Goal: Task Accomplishment & Management: Manage account settings

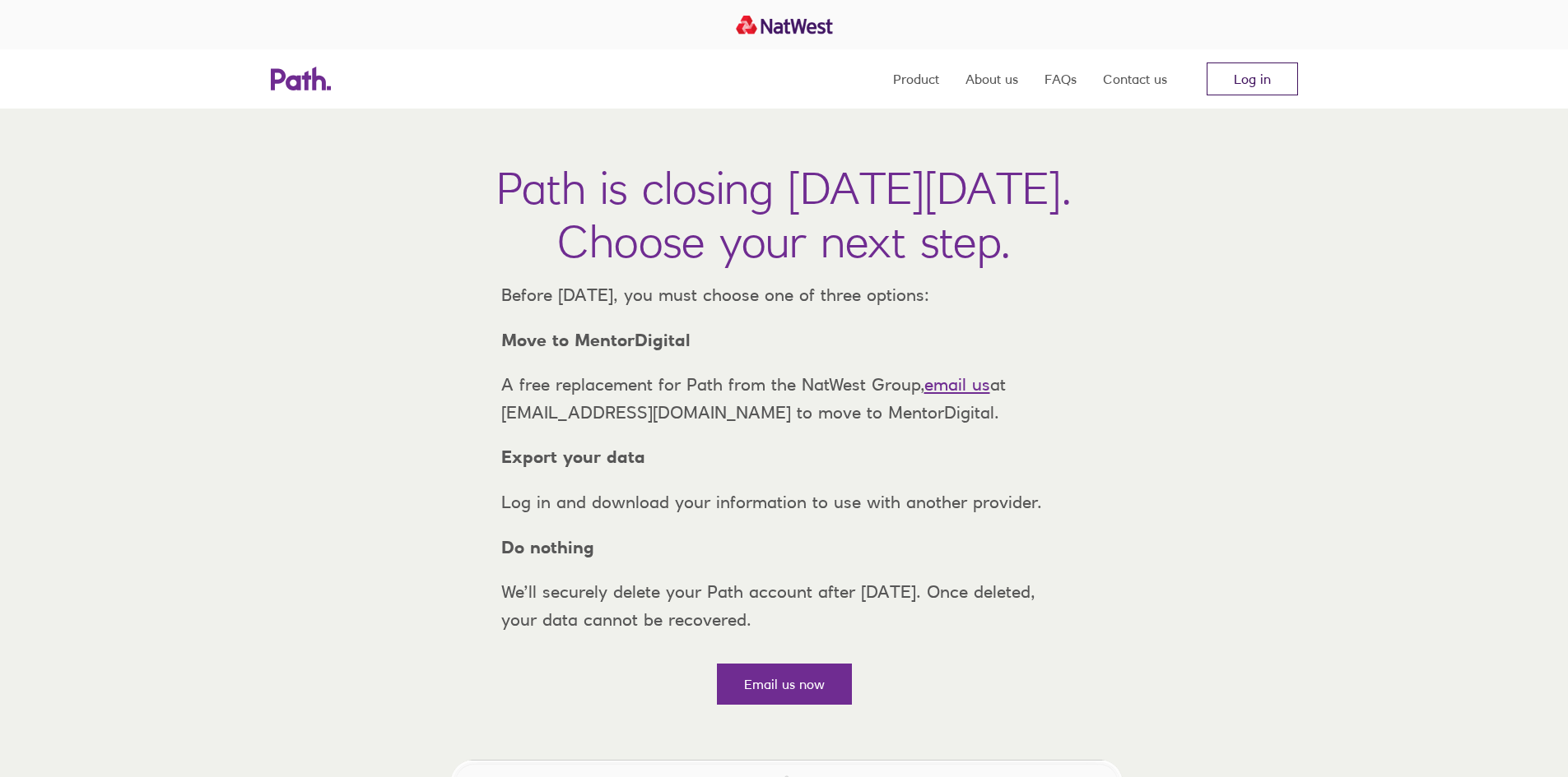
click at [1284, 83] on link "Log in" at bounding box center [1252, 79] width 91 height 33
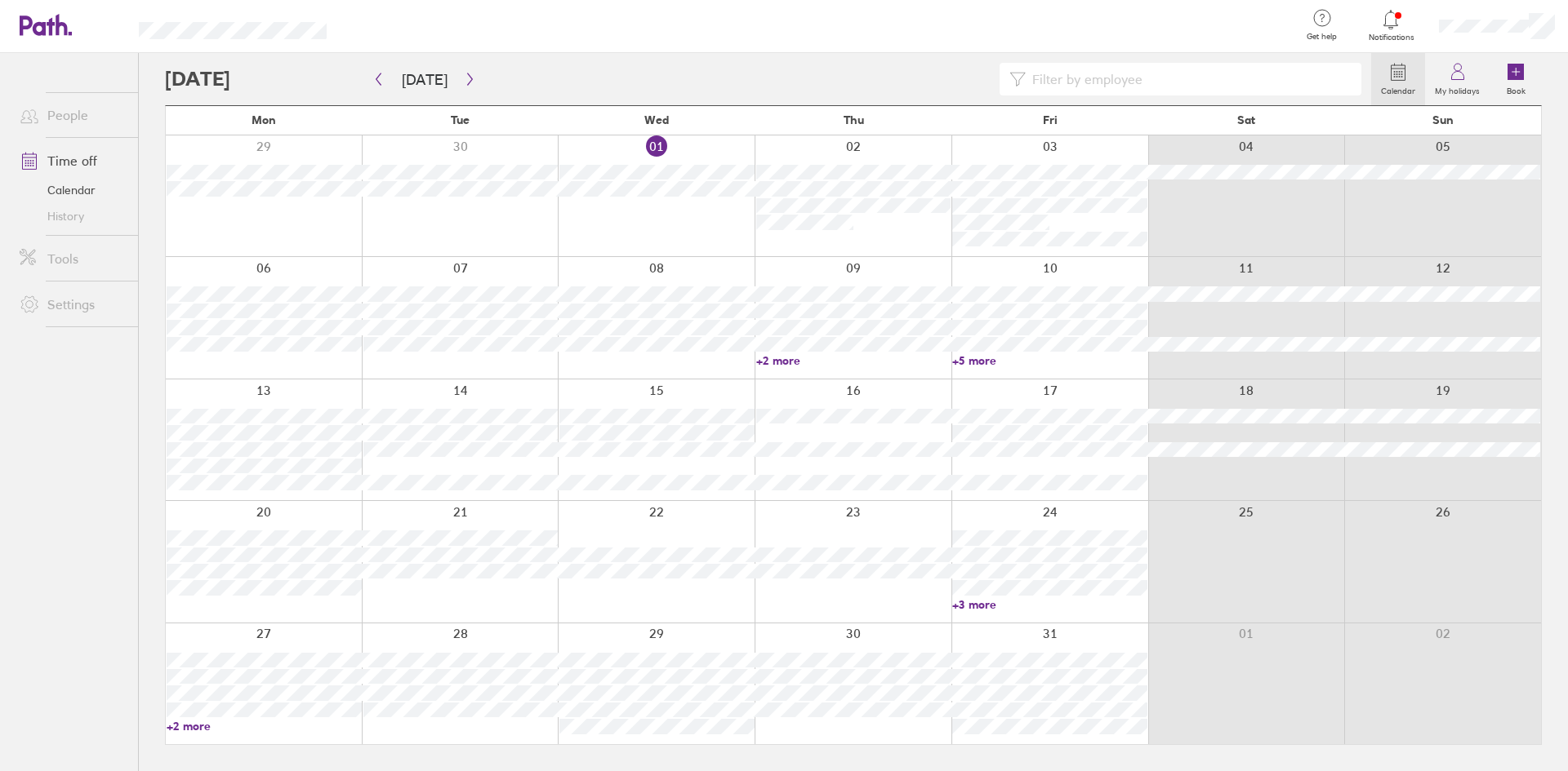
click at [1026, 643] on div at bounding box center [1049, 683] width 197 height 121
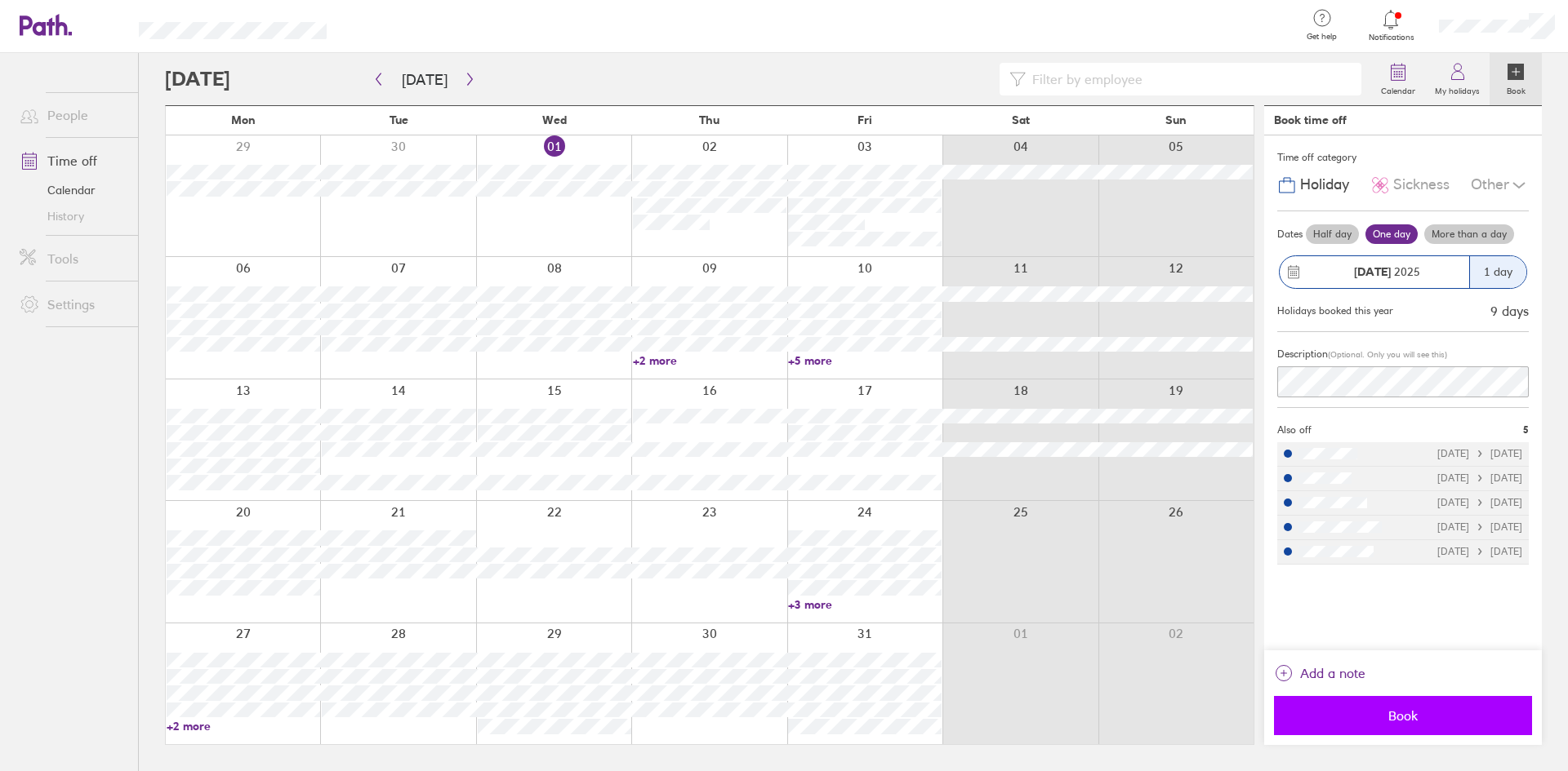
click at [1437, 719] on span "Book" at bounding box center [1402, 716] width 235 height 15
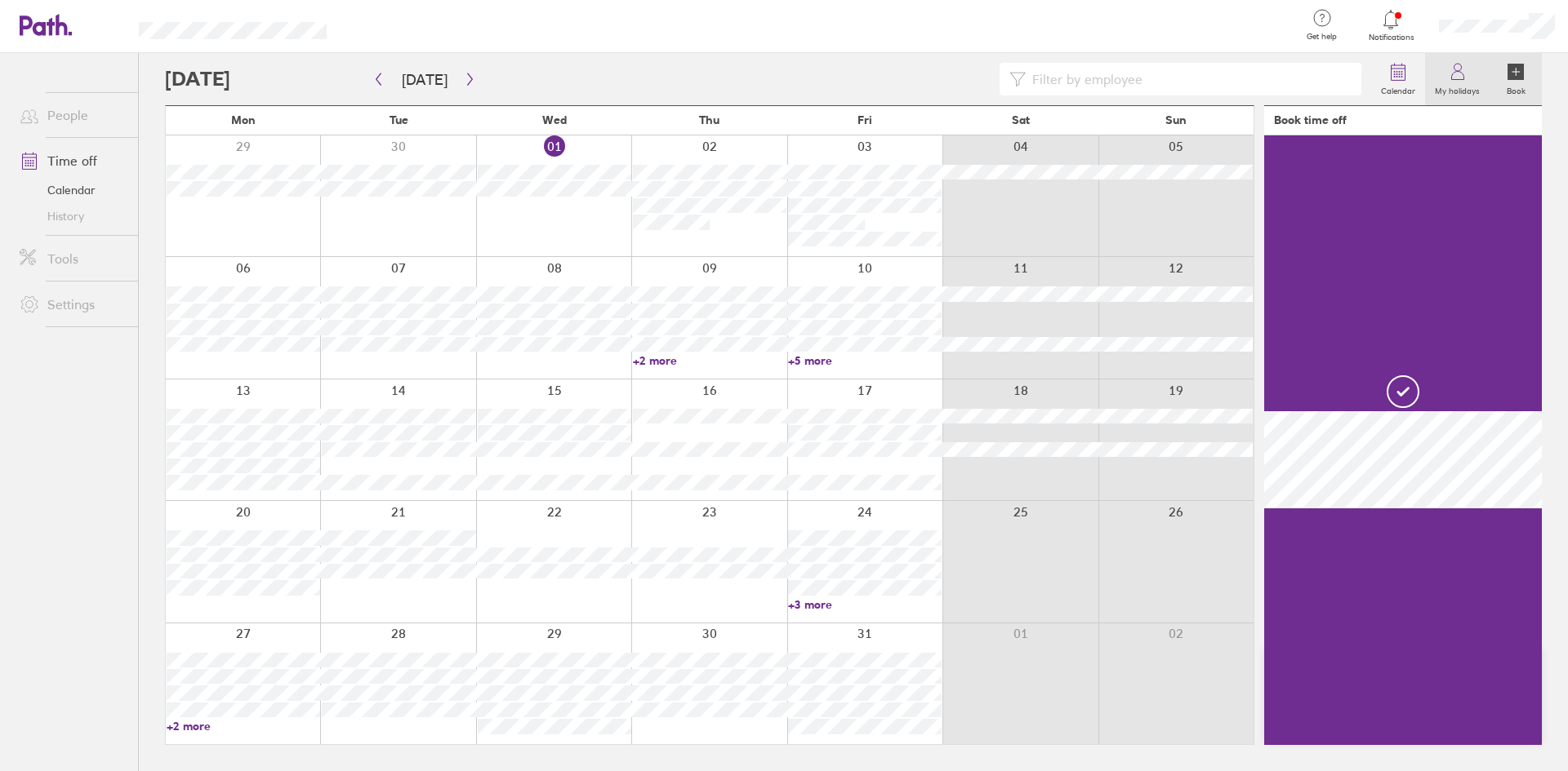
click at [1466, 80] on icon at bounding box center [1457, 72] width 20 height 20
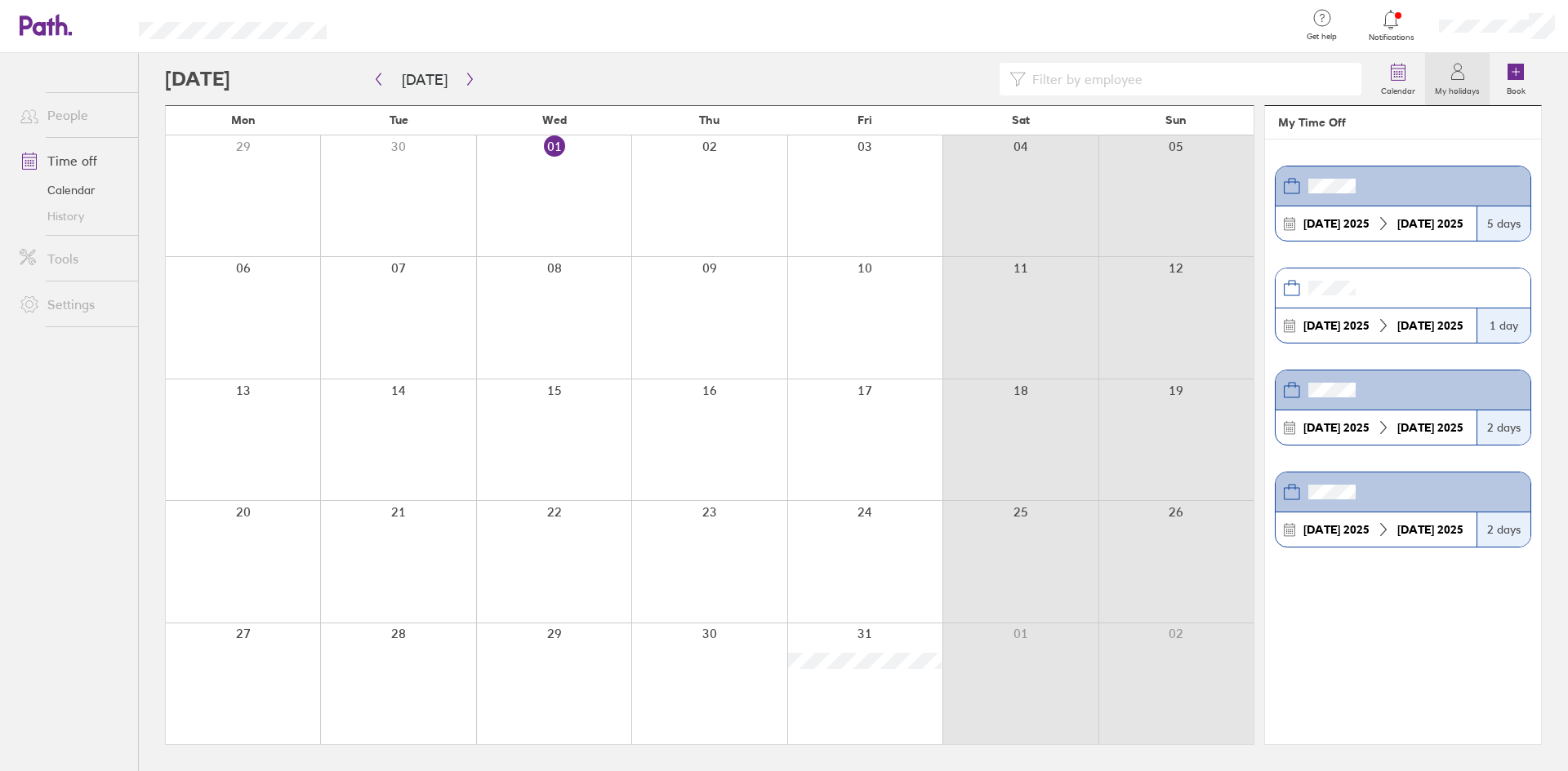
click at [78, 121] on link "People" at bounding box center [72, 115] width 131 height 33
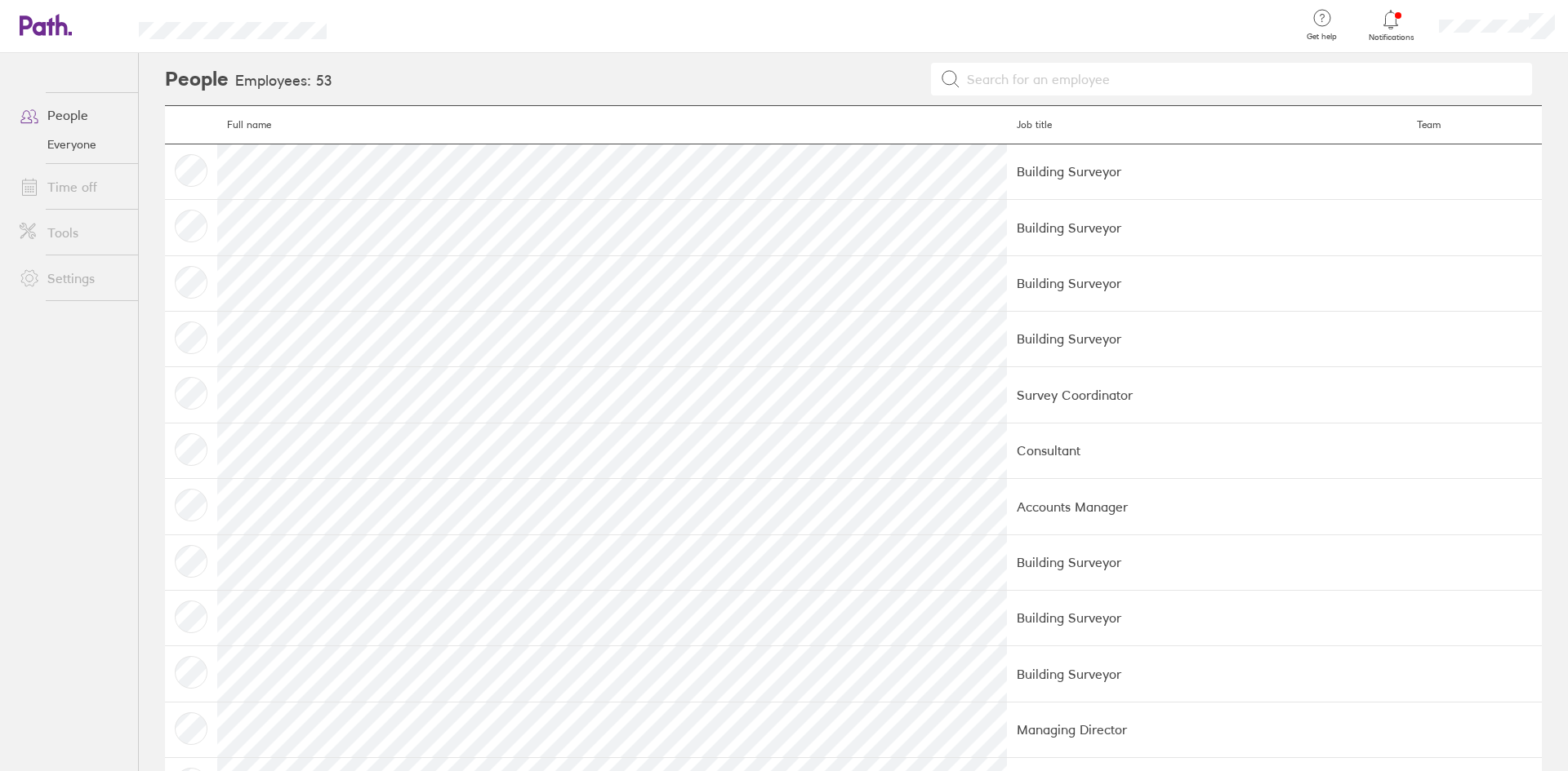
click at [187, 171] on td at bounding box center [191, 171] width 53 height 56
click at [79, 193] on link "Time off" at bounding box center [72, 187] width 131 height 33
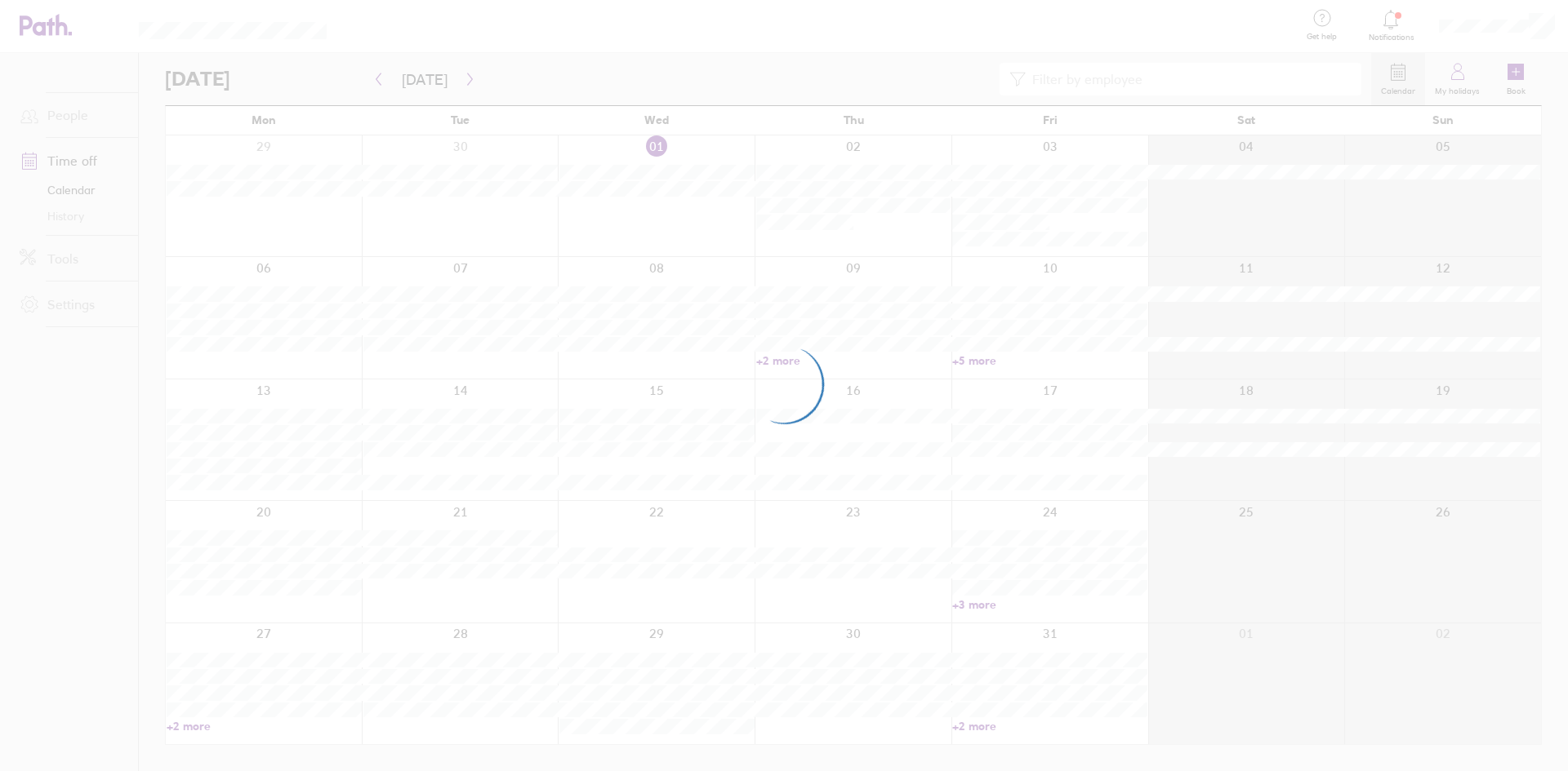
click at [1458, 78] on div at bounding box center [784, 386] width 1568 height 771
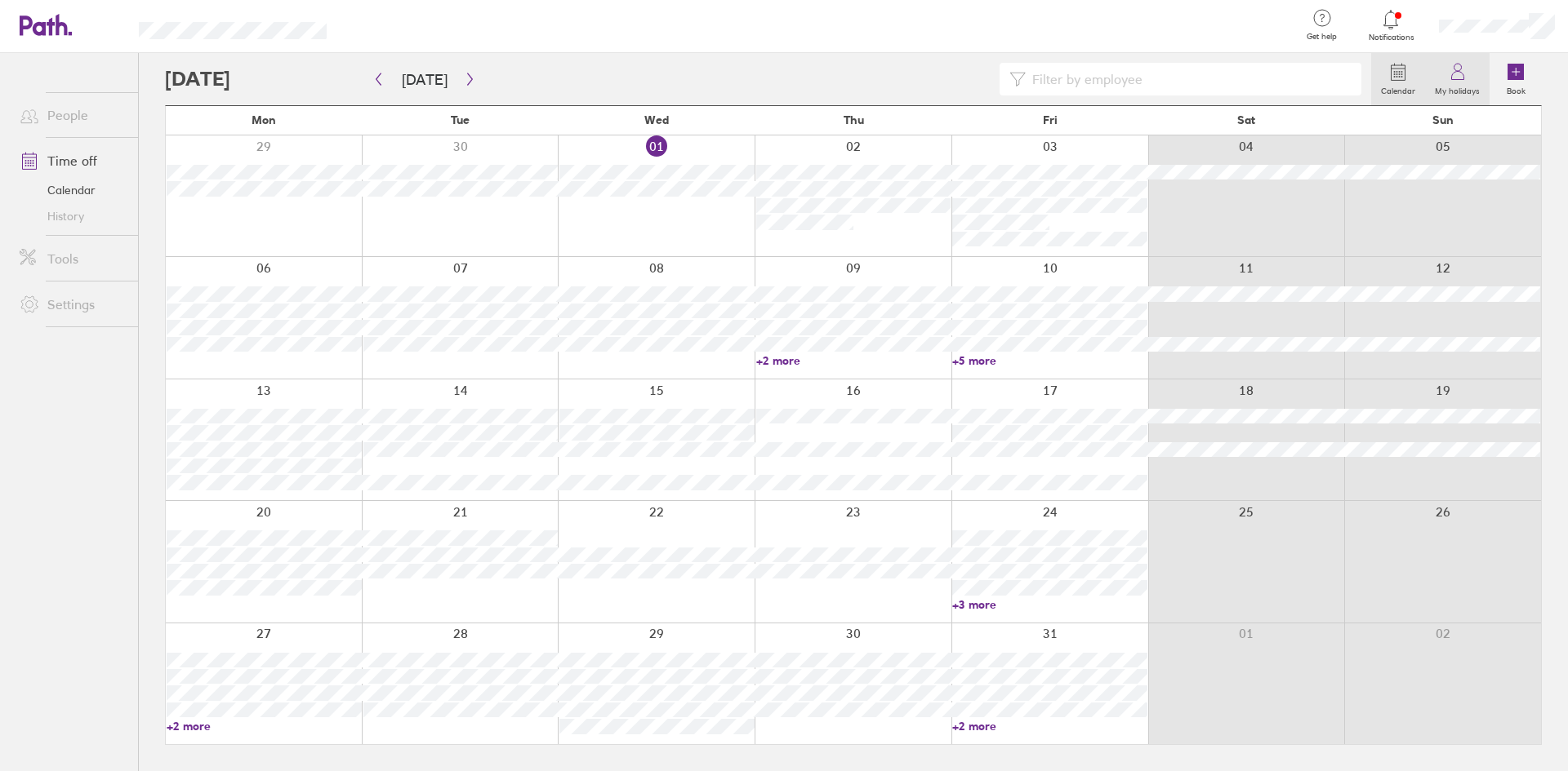
click at [1455, 86] on label "My holidays" at bounding box center [1456, 89] width 65 height 15
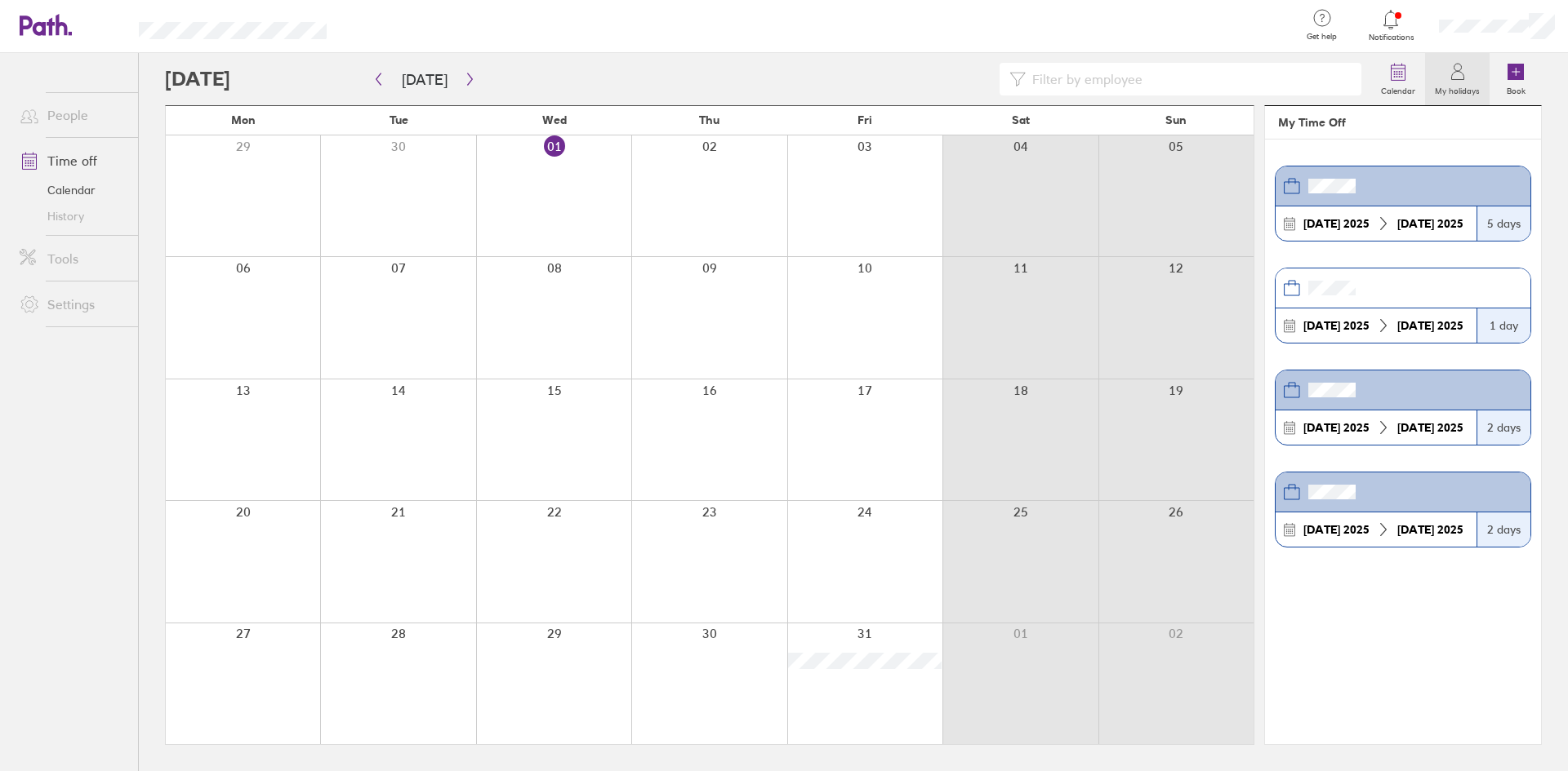
click at [1462, 82] on label "My holidays" at bounding box center [1456, 89] width 65 height 15
click at [1445, 82] on label "My holidays" at bounding box center [1456, 89] width 65 height 15
click at [1390, 80] on icon at bounding box center [1398, 72] width 20 height 20
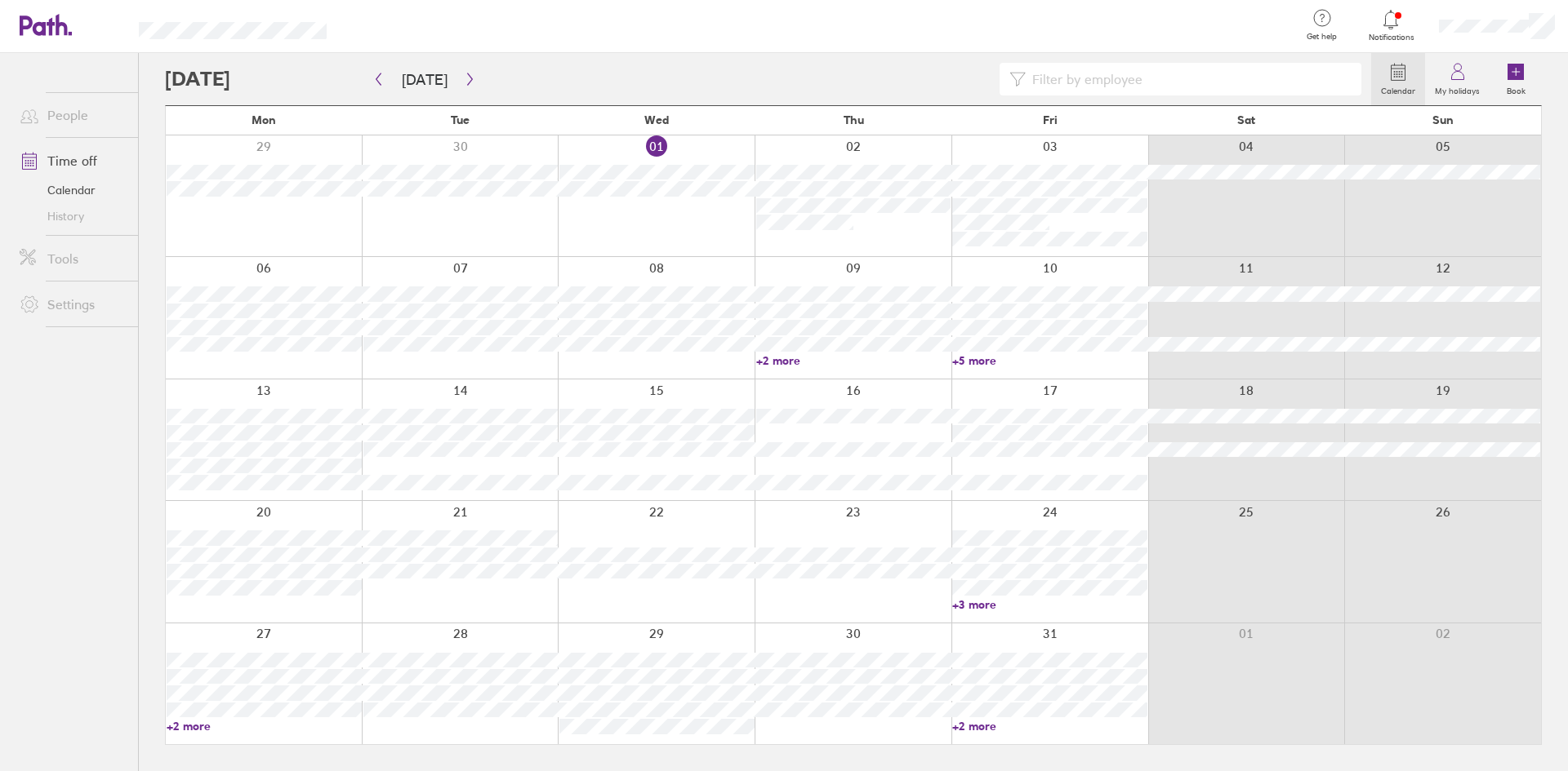
click at [1390, 80] on icon at bounding box center [1398, 72] width 20 height 20
click at [66, 265] on link "Tools" at bounding box center [72, 259] width 131 height 33
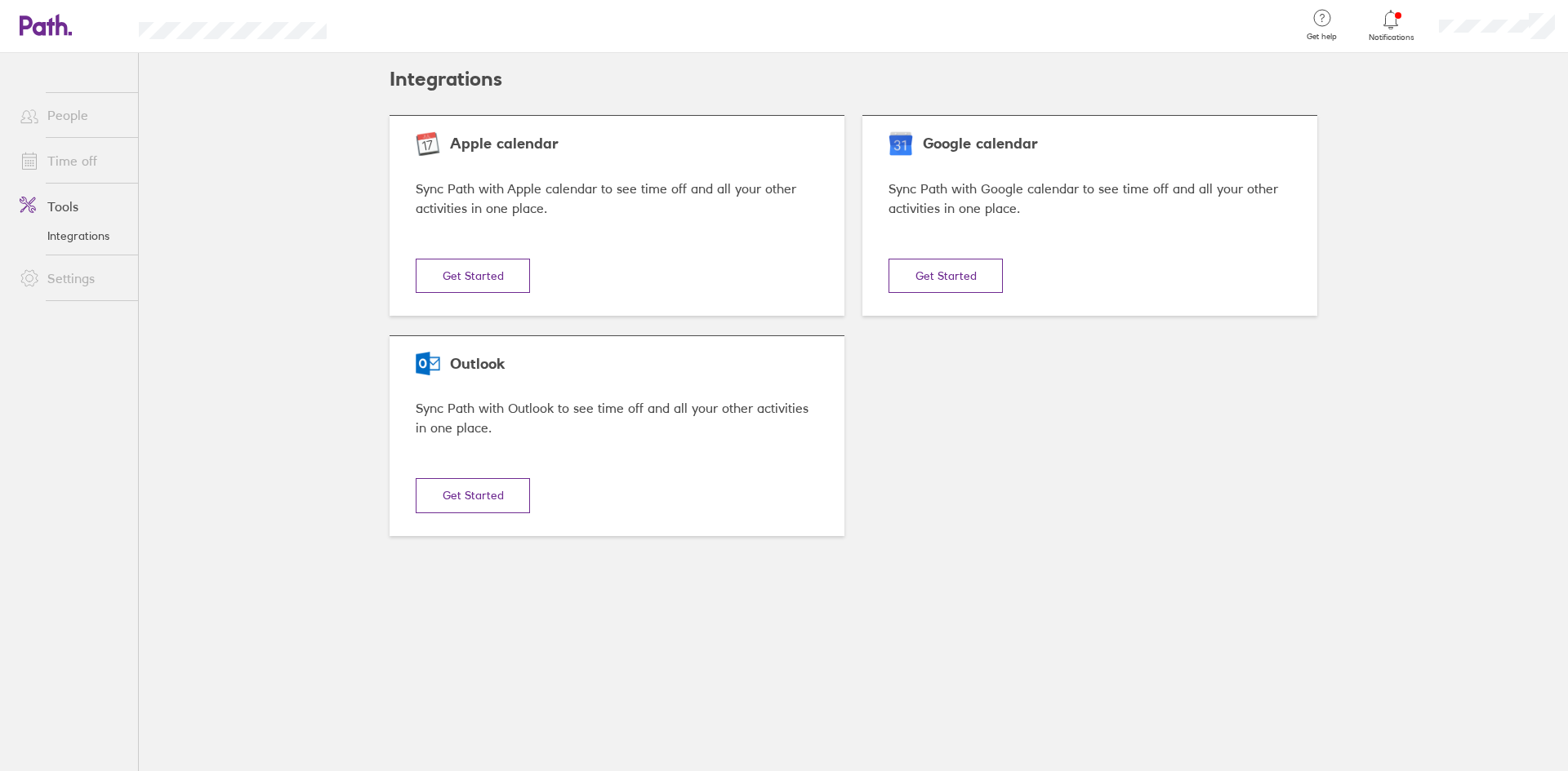
click at [70, 241] on link "Integrations" at bounding box center [72, 236] width 131 height 26
click at [82, 169] on link "Time off" at bounding box center [72, 161] width 131 height 33
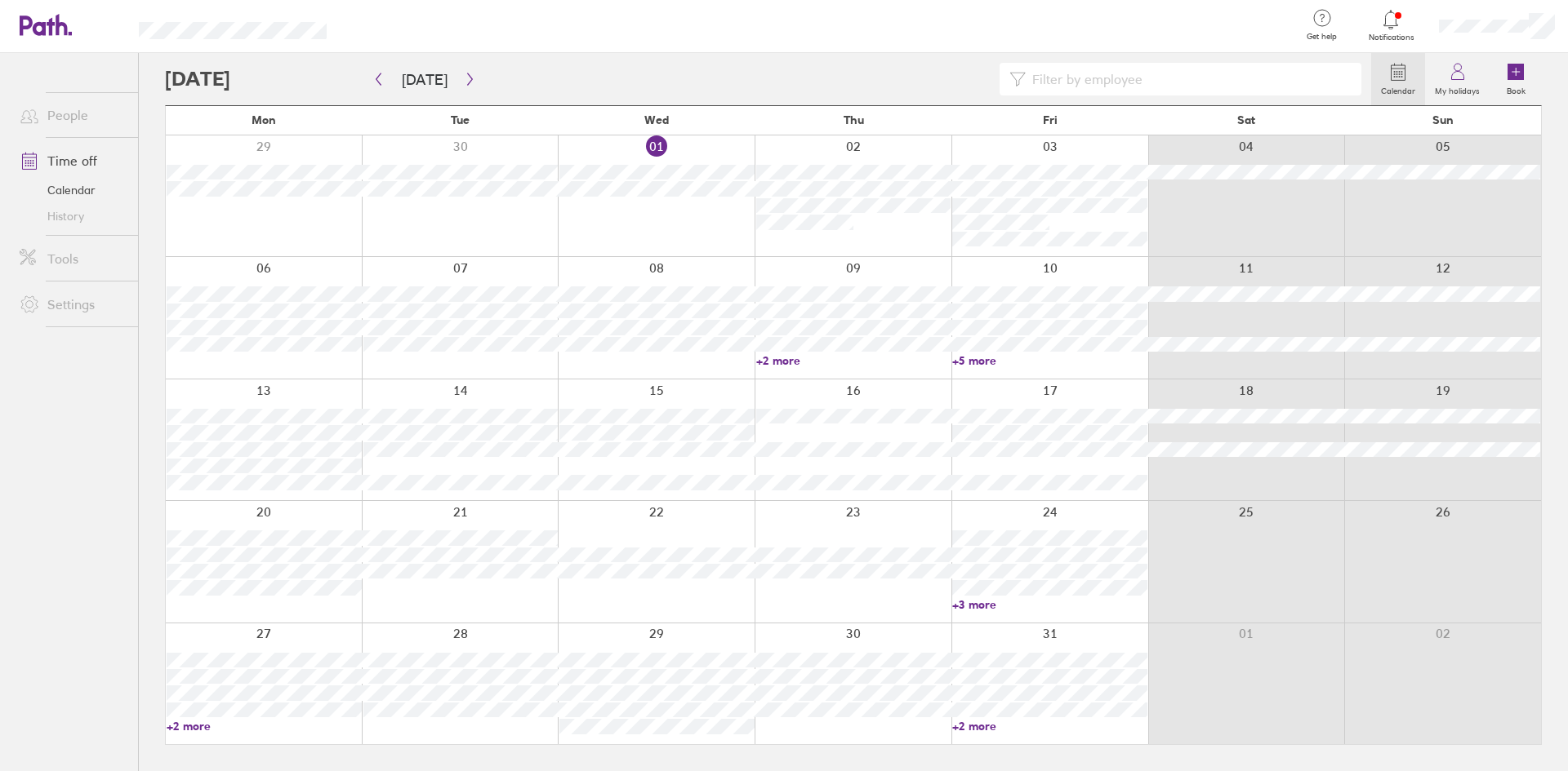
click at [65, 228] on link "History" at bounding box center [72, 217] width 131 height 26
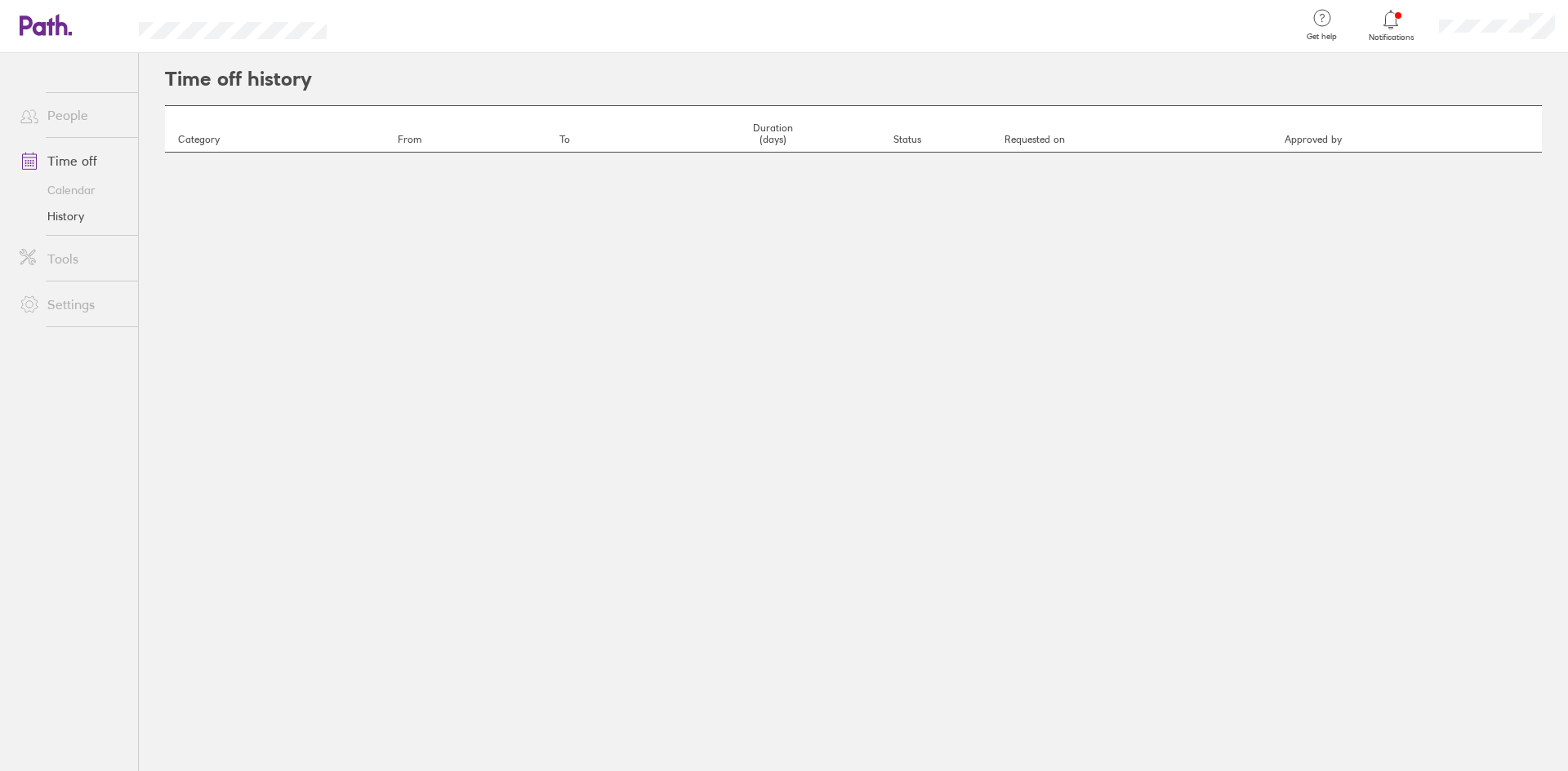
click at [67, 220] on link "History" at bounding box center [72, 217] width 131 height 26
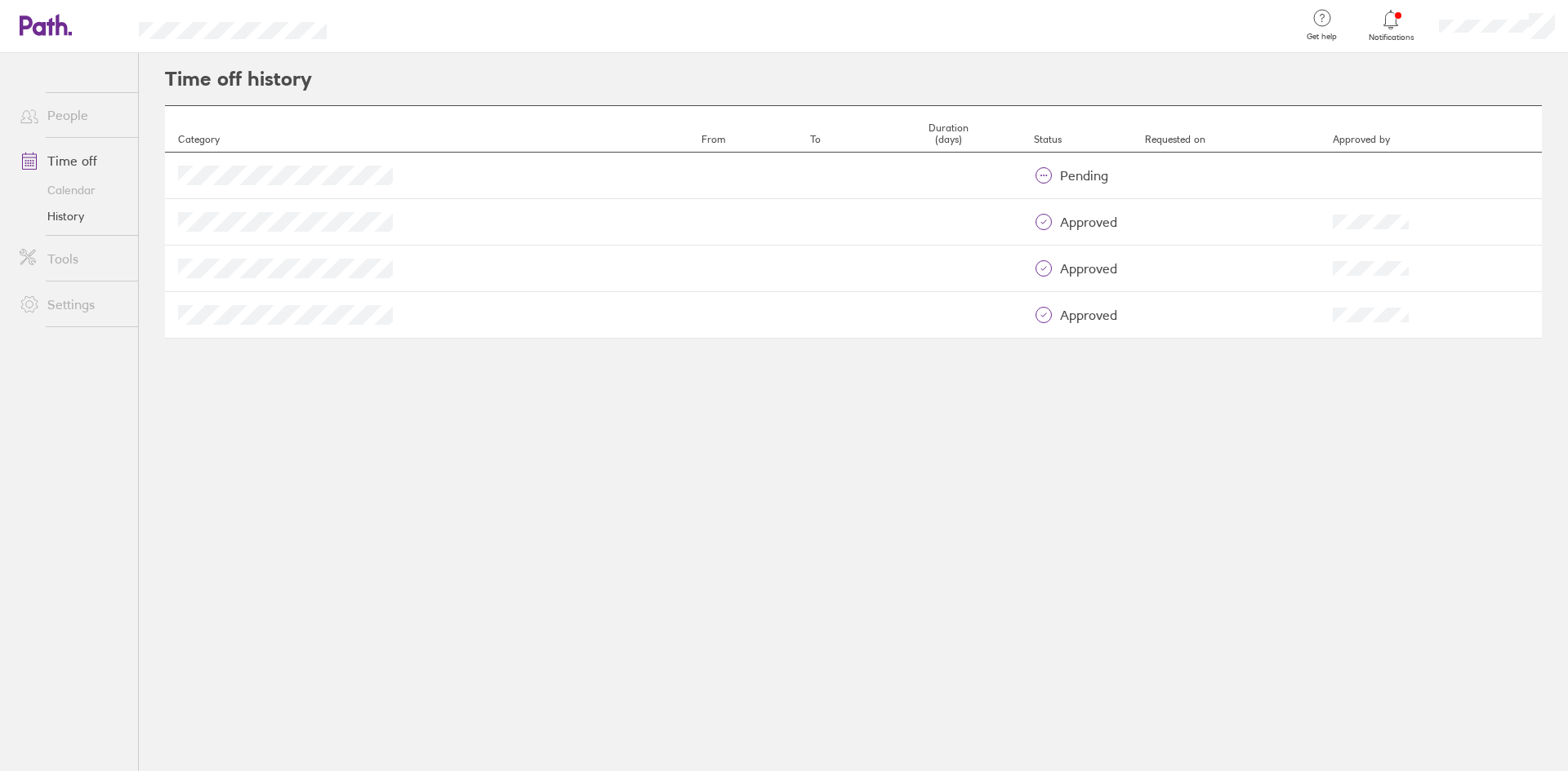
click at [74, 112] on link "People" at bounding box center [72, 115] width 131 height 33
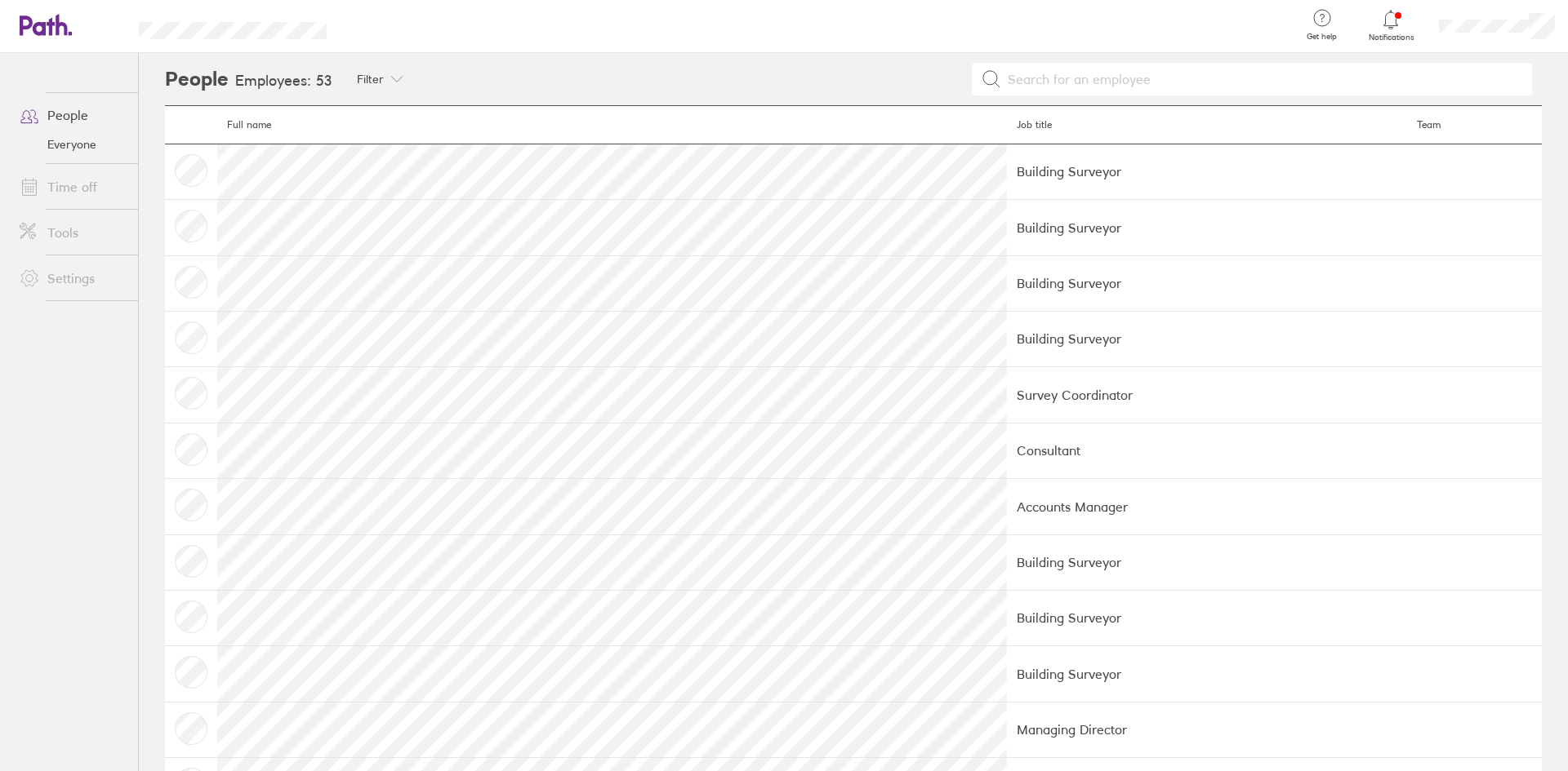
click at [51, 191] on link "Time off" at bounding box center [72, 187] width 131 height 33
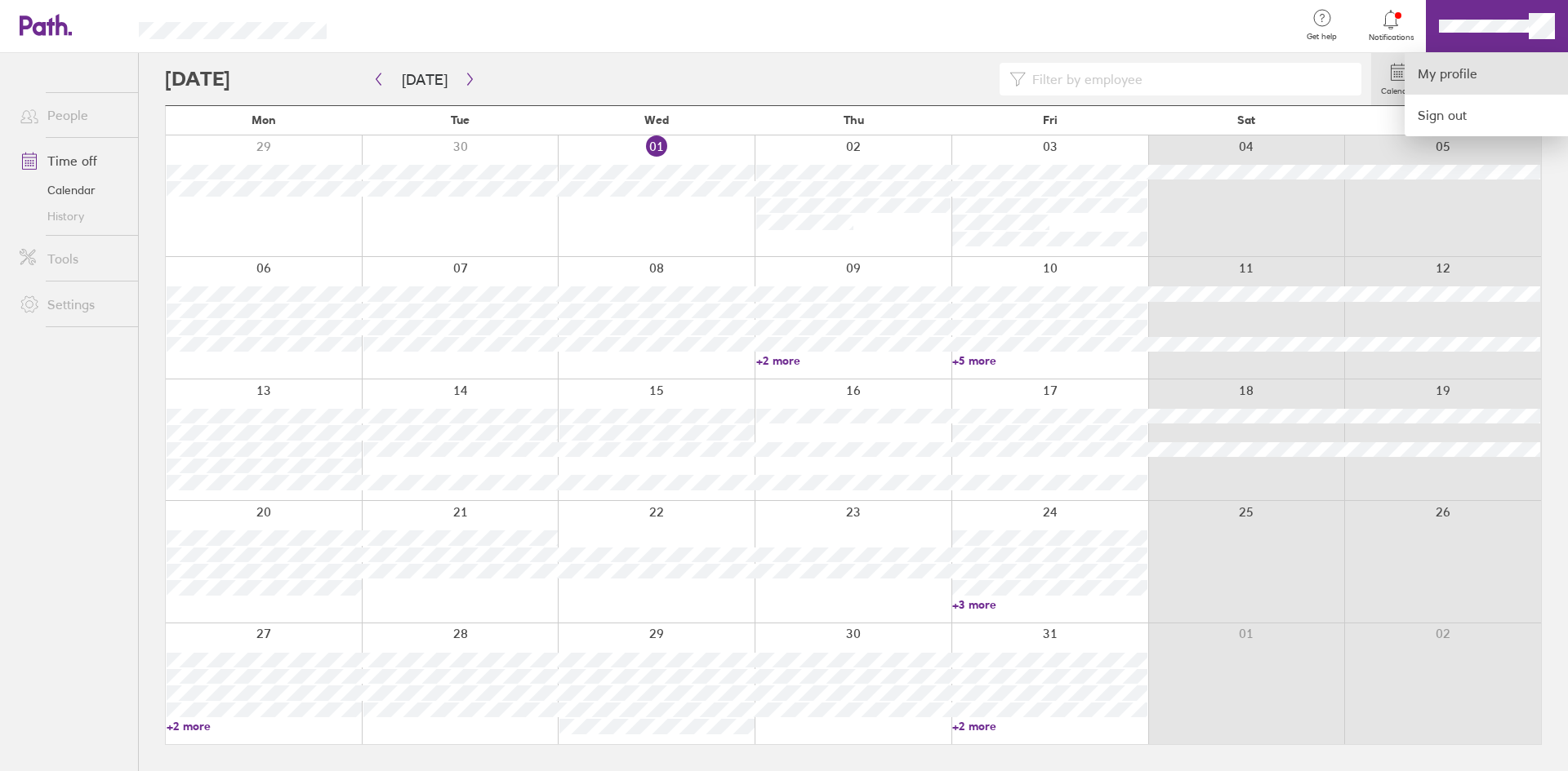
click at [1451, 72] on link "My profile" at bounding box center [1486, 74] width 163 height 42
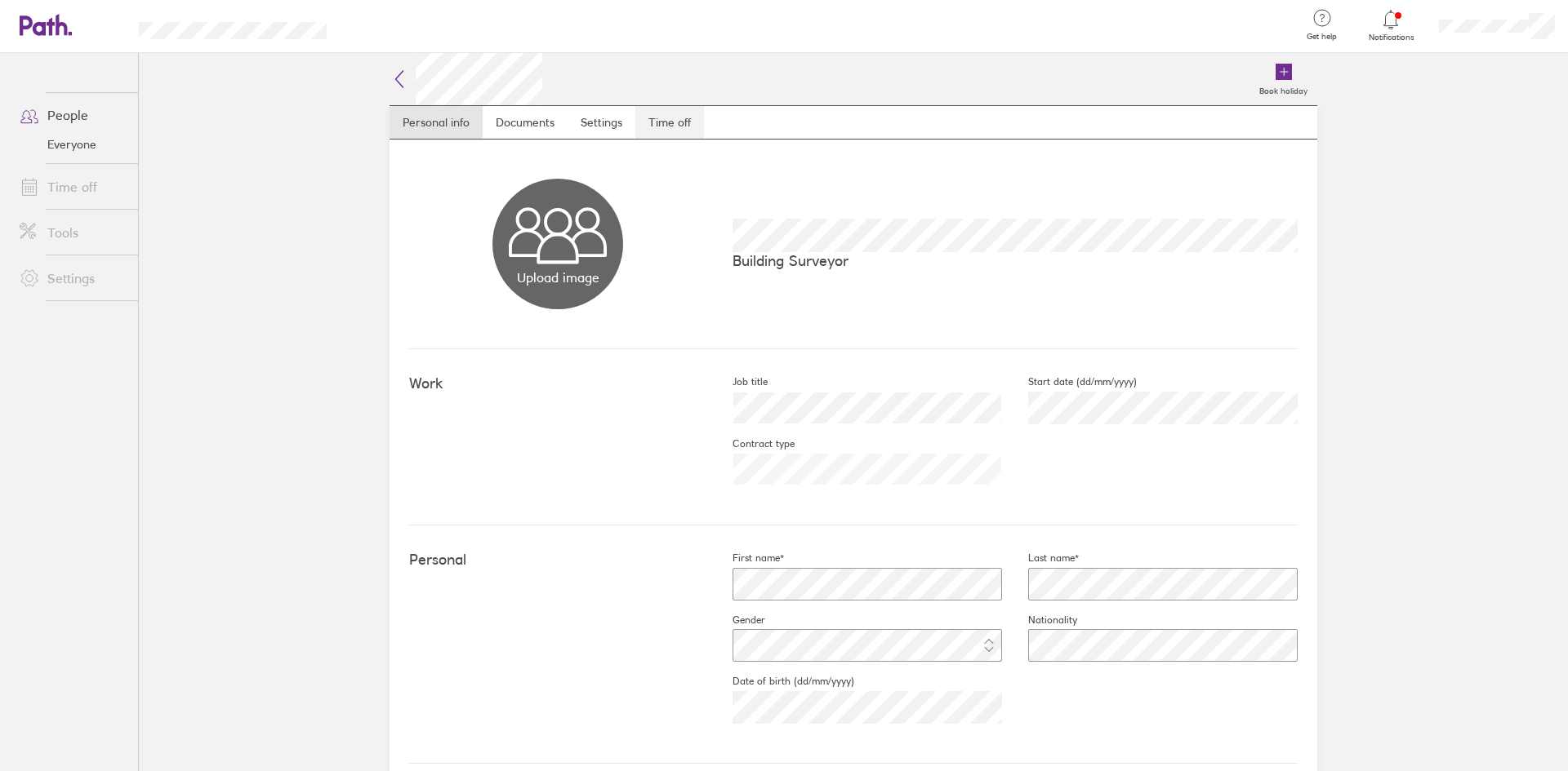
click at [665, 122] on link "Time off" at bounding box center [670, 122] width 69 height 33
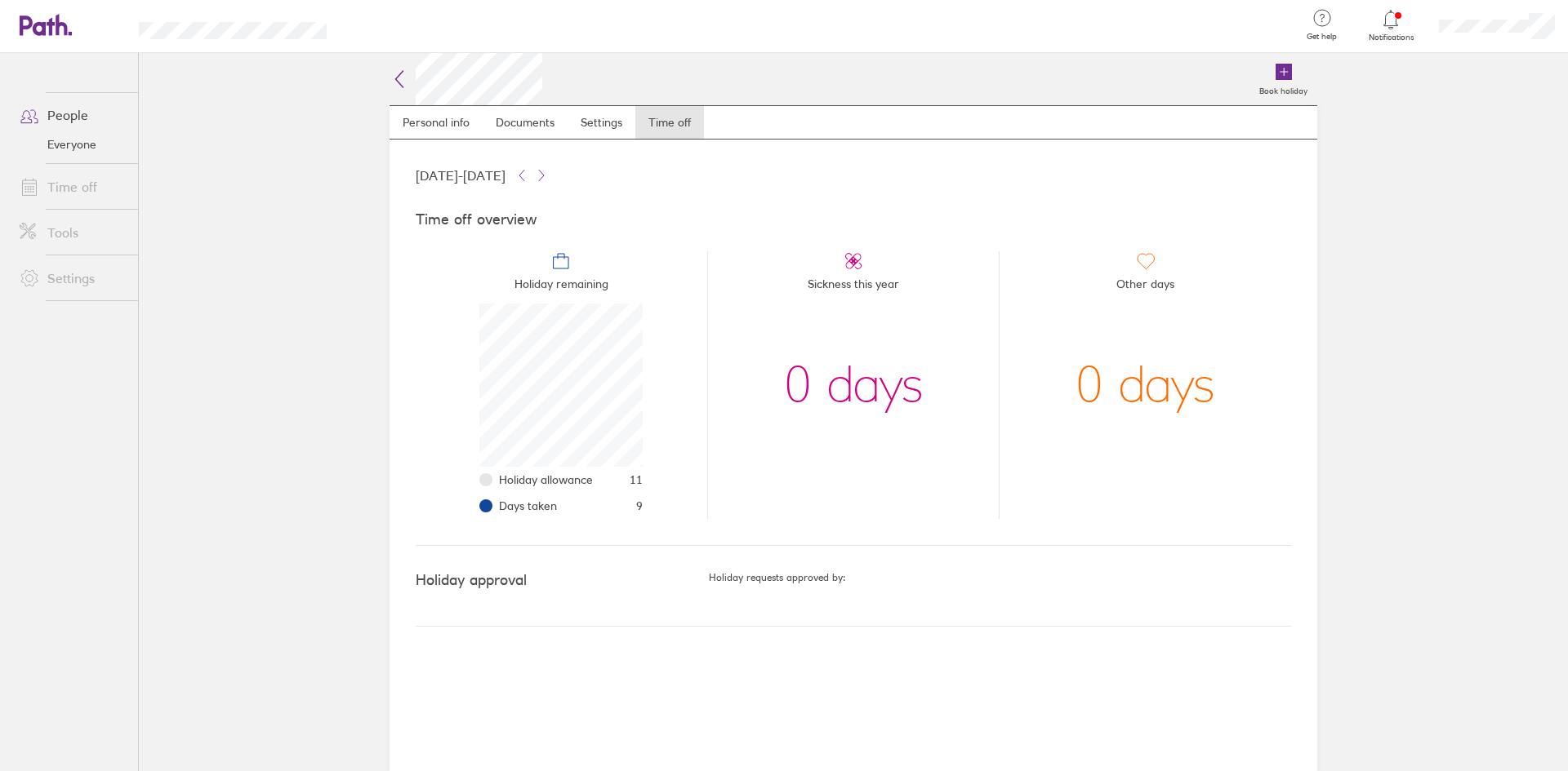
scroll to position [163, 163]
click at [84, 191] on link "Time off" at bounding box center [72, 187] width 131 height 33
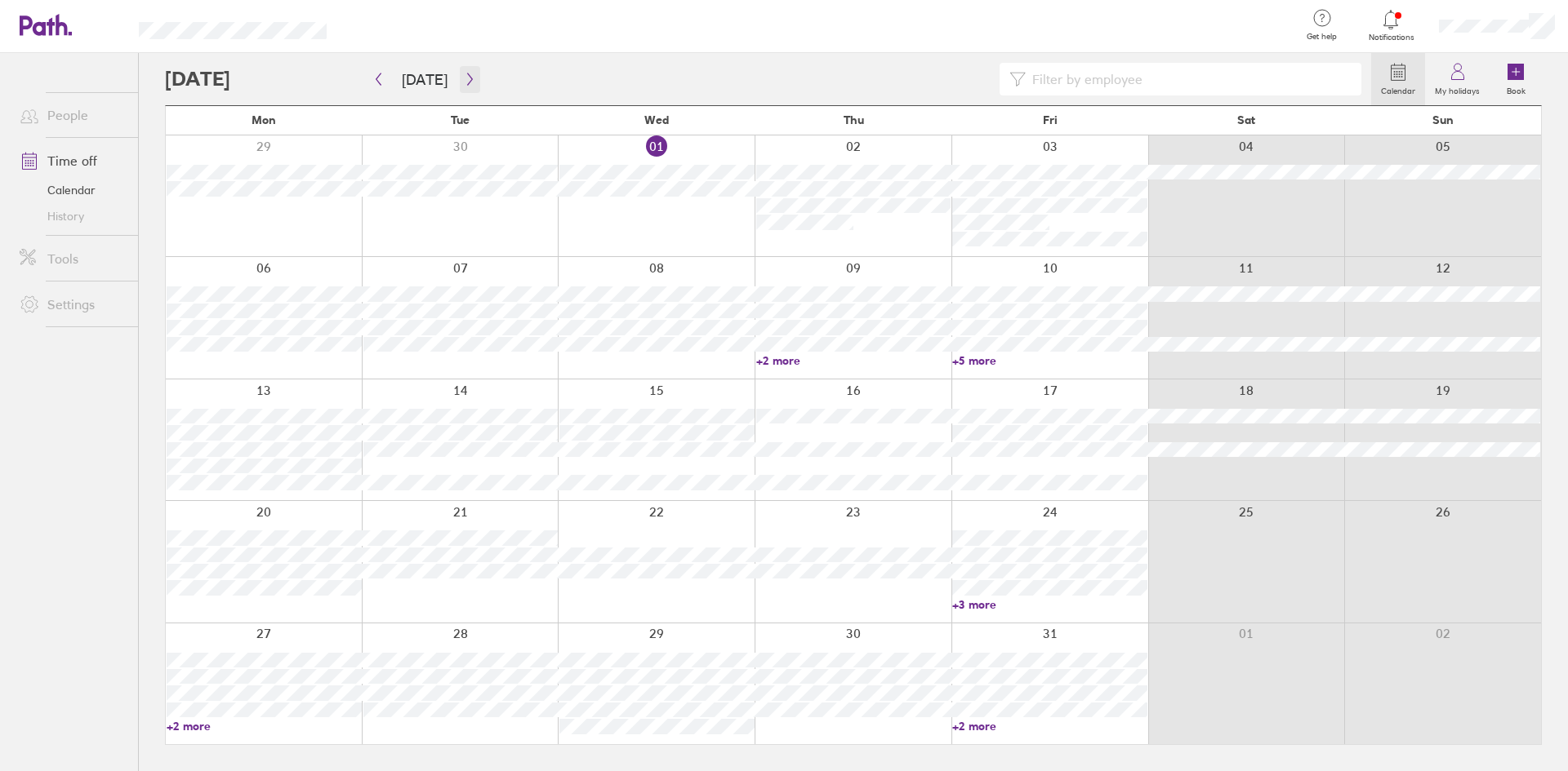
click at [464, 76] on icon "button" at bounding box center [469, 80] width 12 height 13
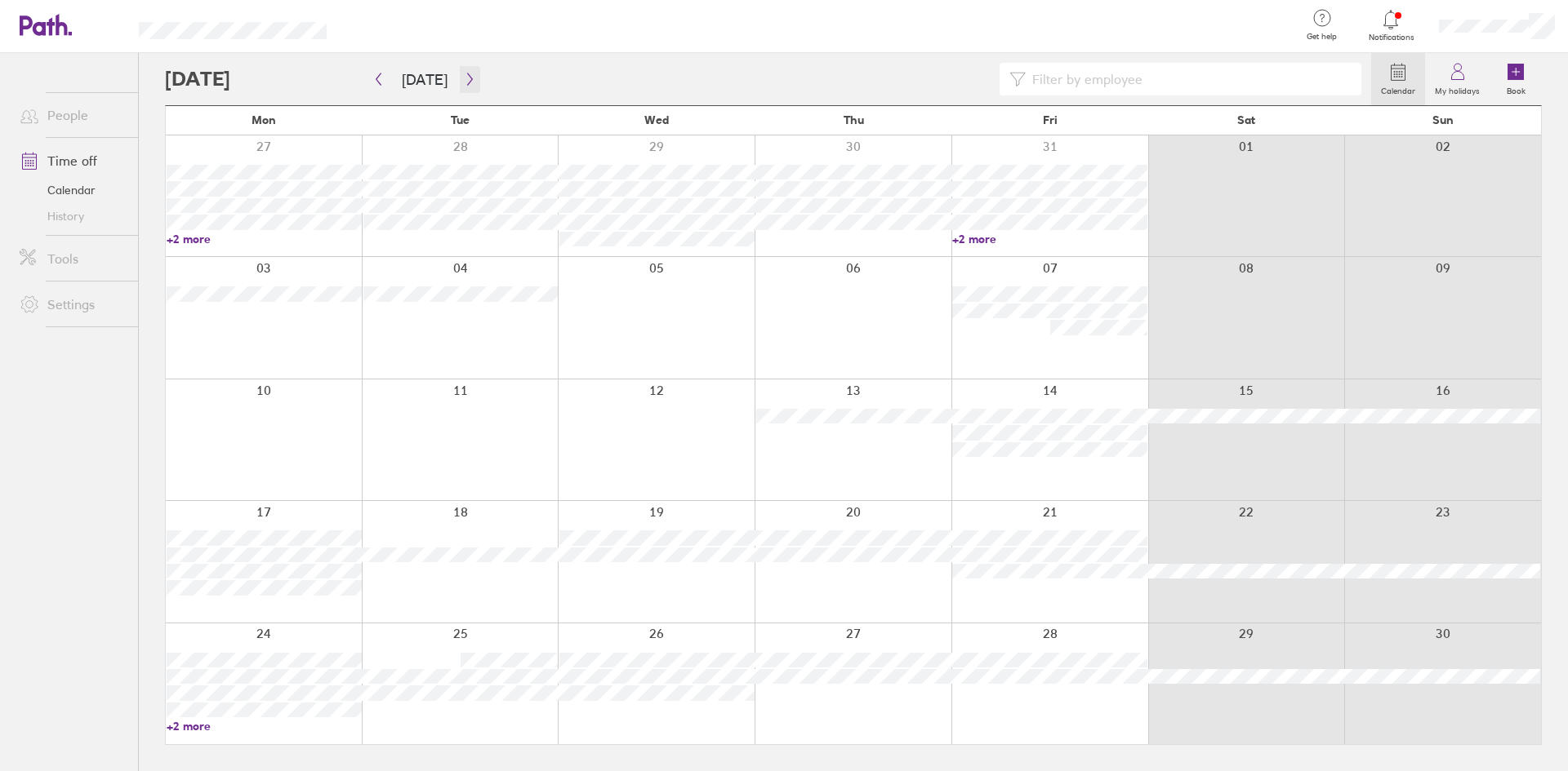
click at [464, 77] on icon "button" at bounding box center [469, 80] width 12 height 13
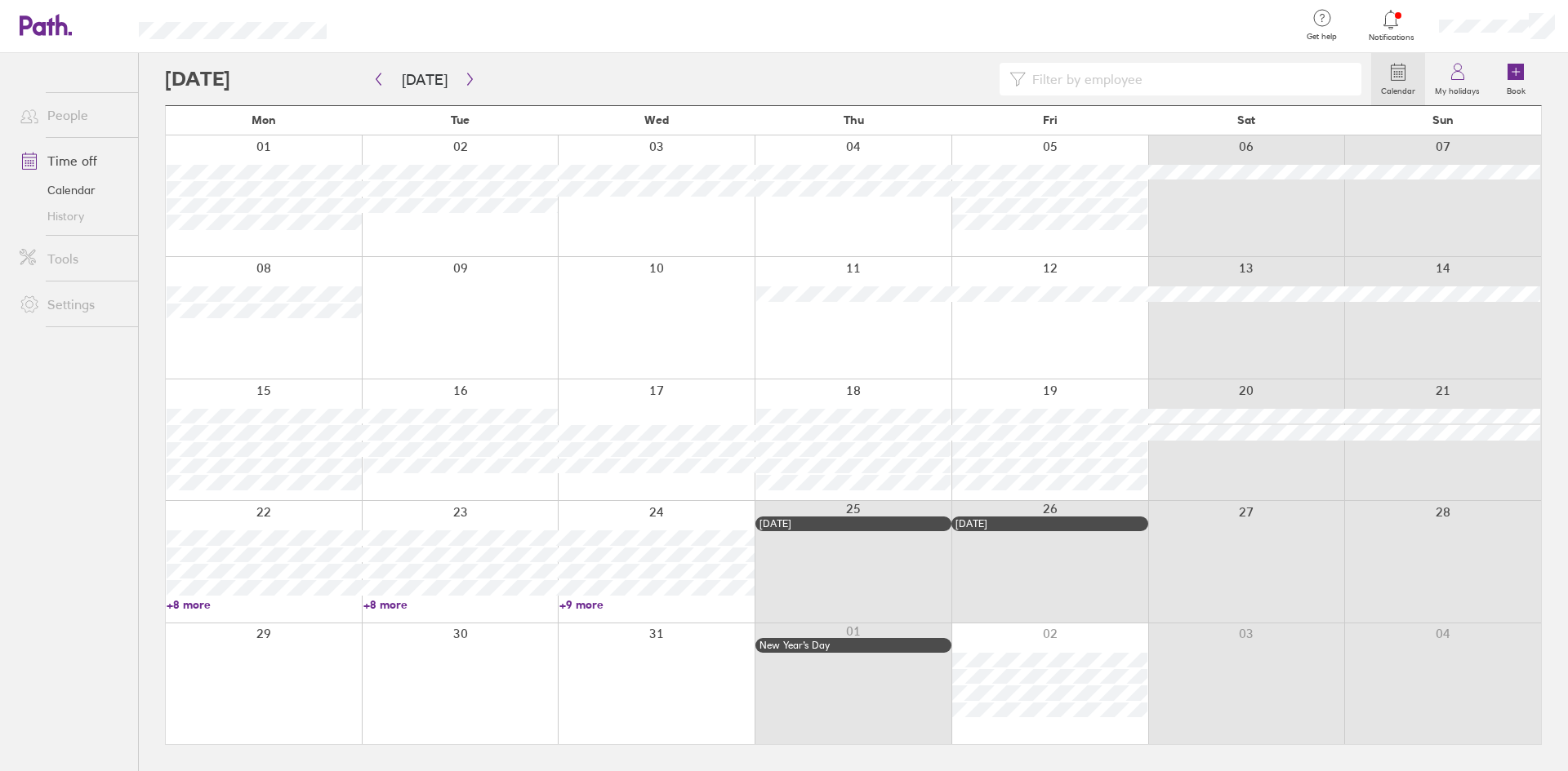
click at [664, 517] on div at bounding box center [656, 561] width 197 height 121
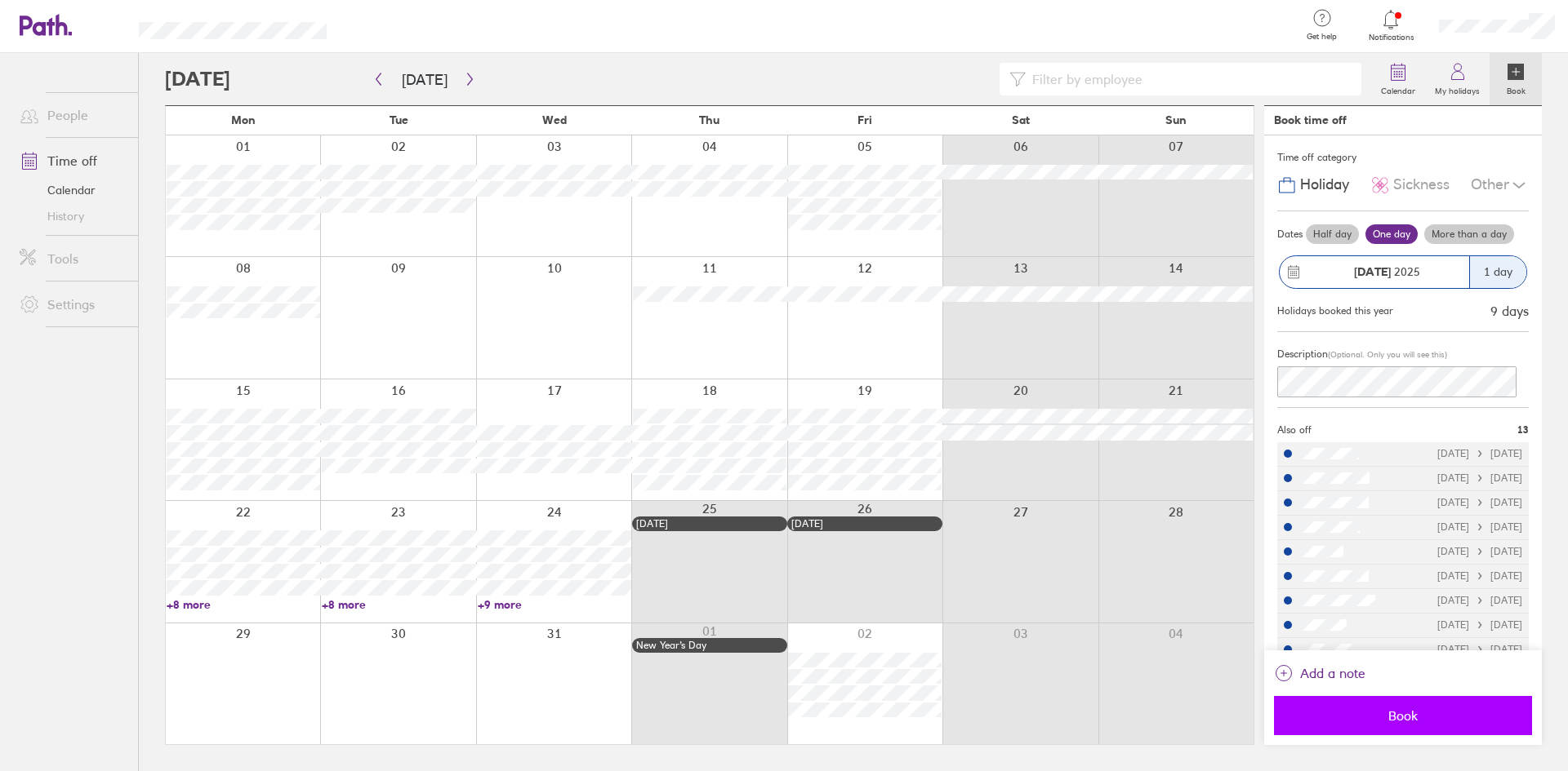
click at [1427, 719] on span "Book" at bounding box center [1402, 716] width 235 height 15
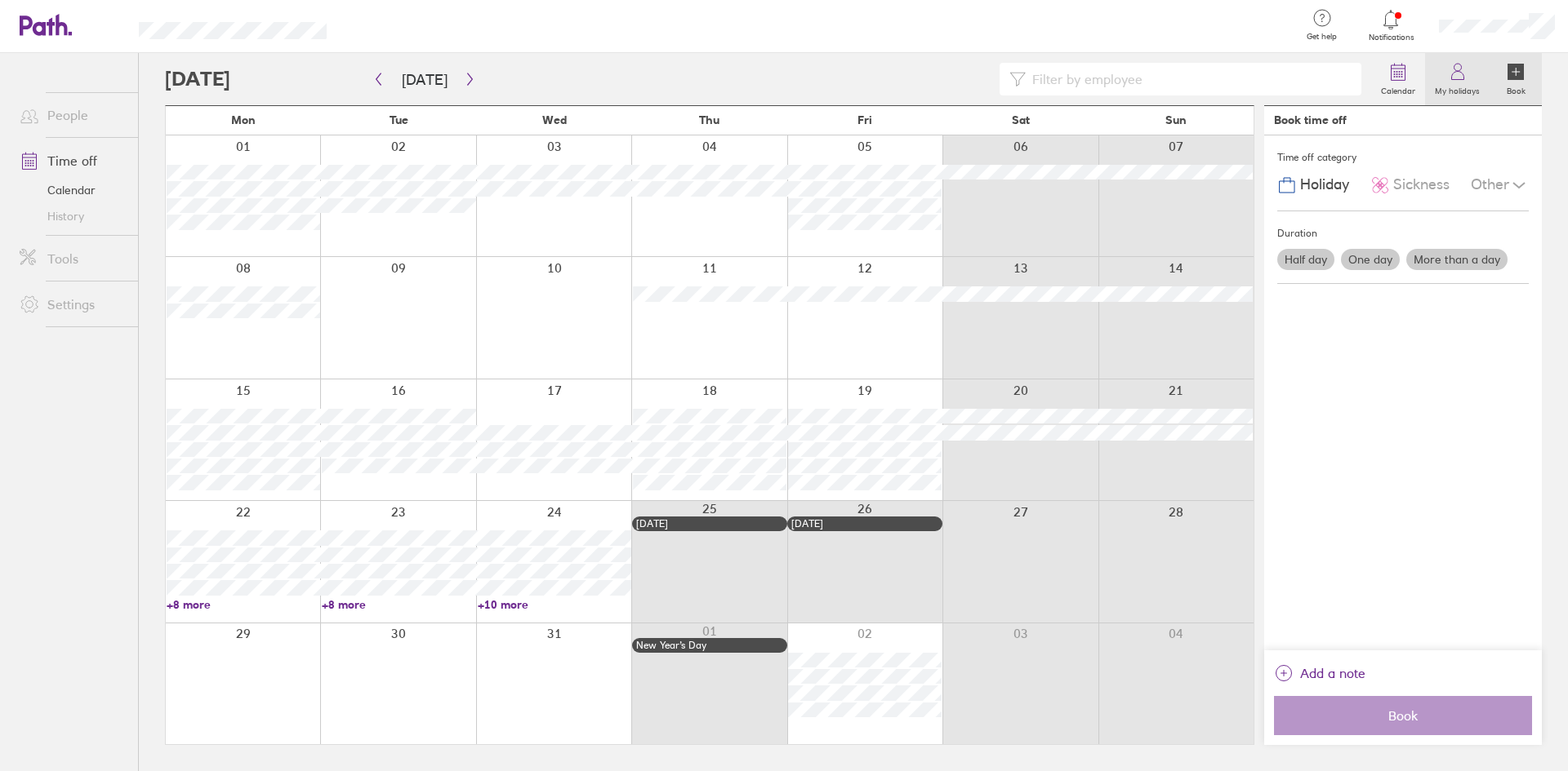
click at [1453, 86] on label "My holidays" at bounding box center [1456, 89] width 65 height 15
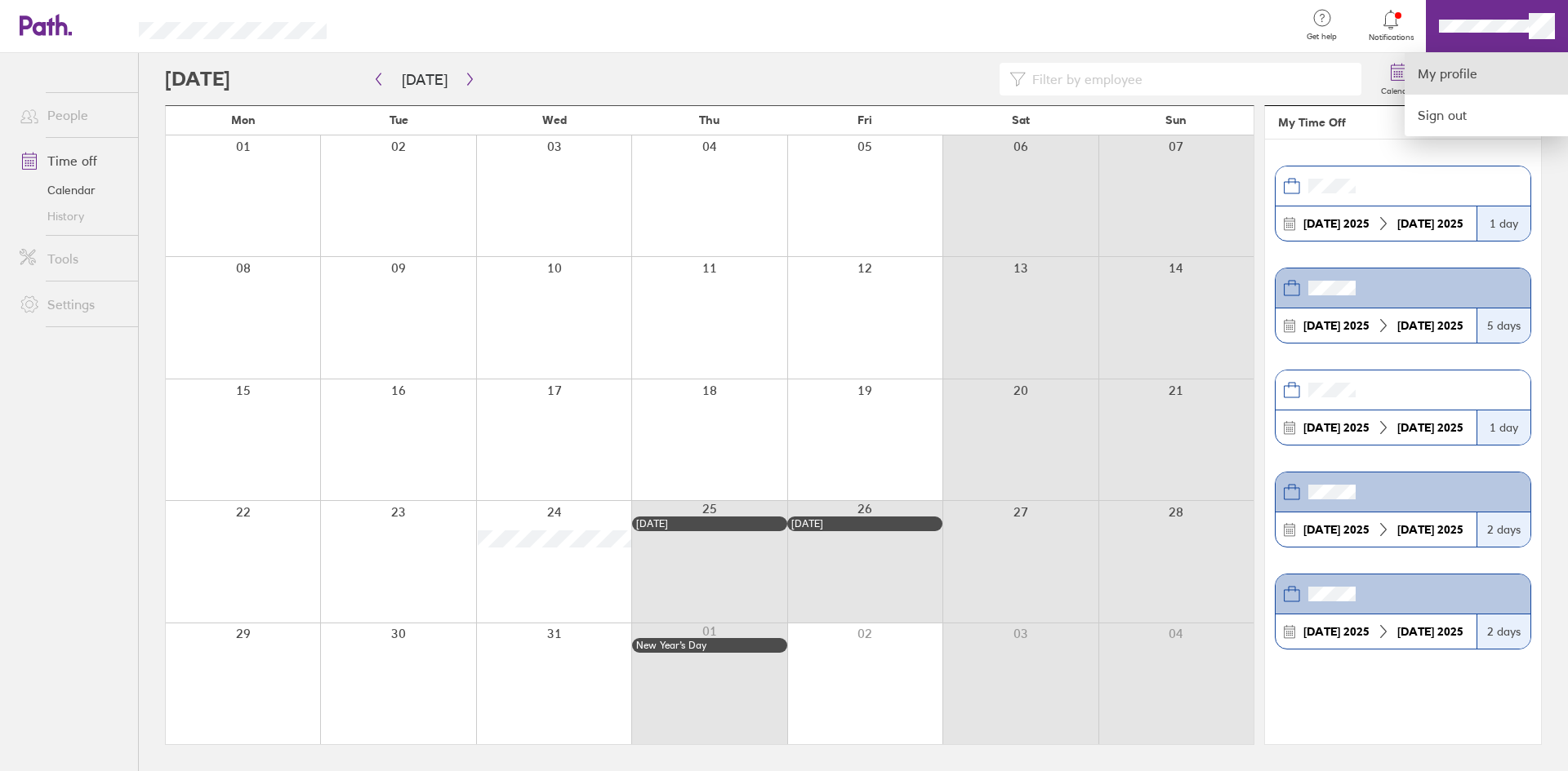
click at [1462, 77] on link "My profile" at bounding box center [1486, 74] width 163 height 42
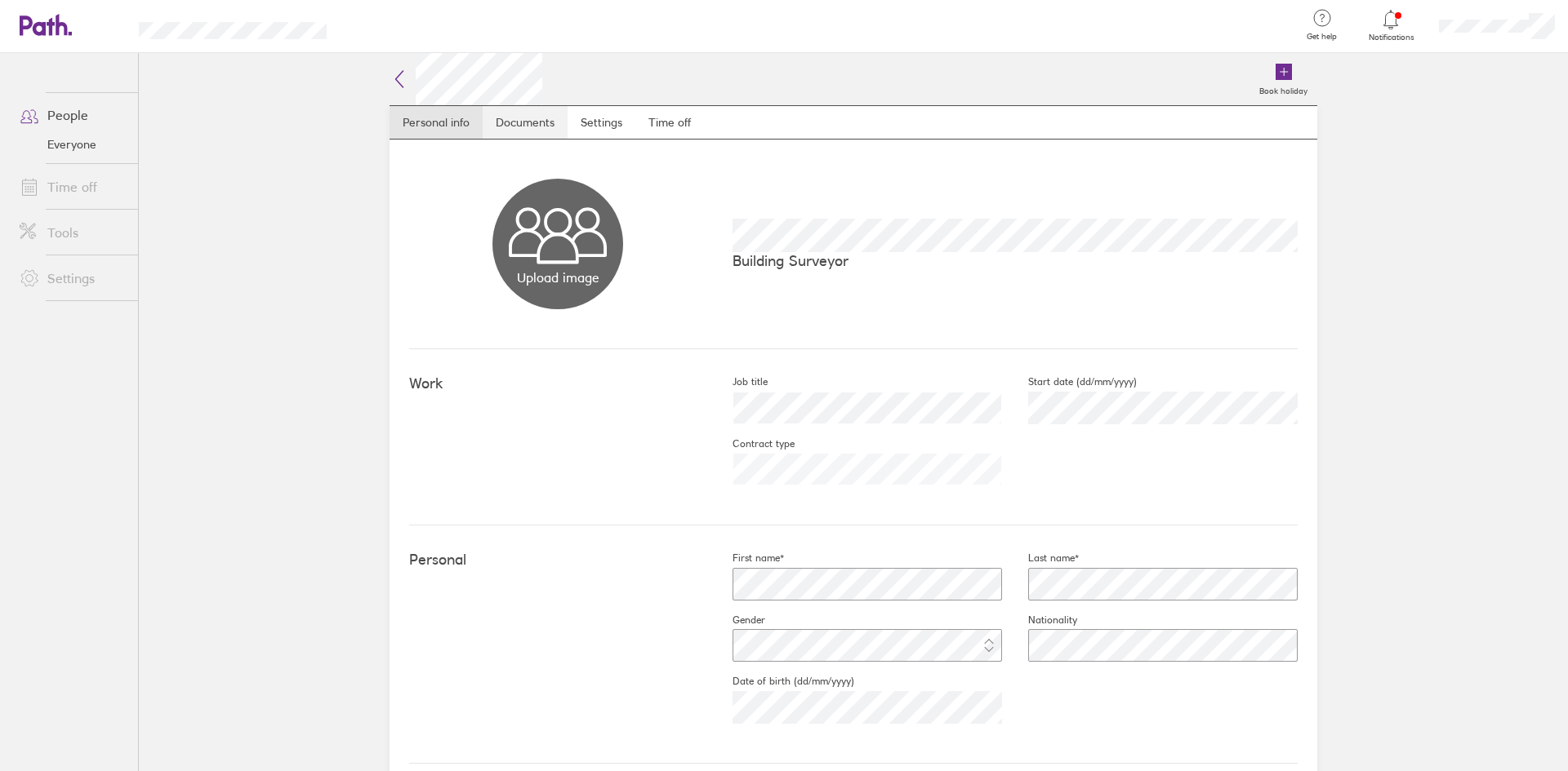
click at [512, 132] on link "Documents" at bounding box center [524, 122] width 85 height 33
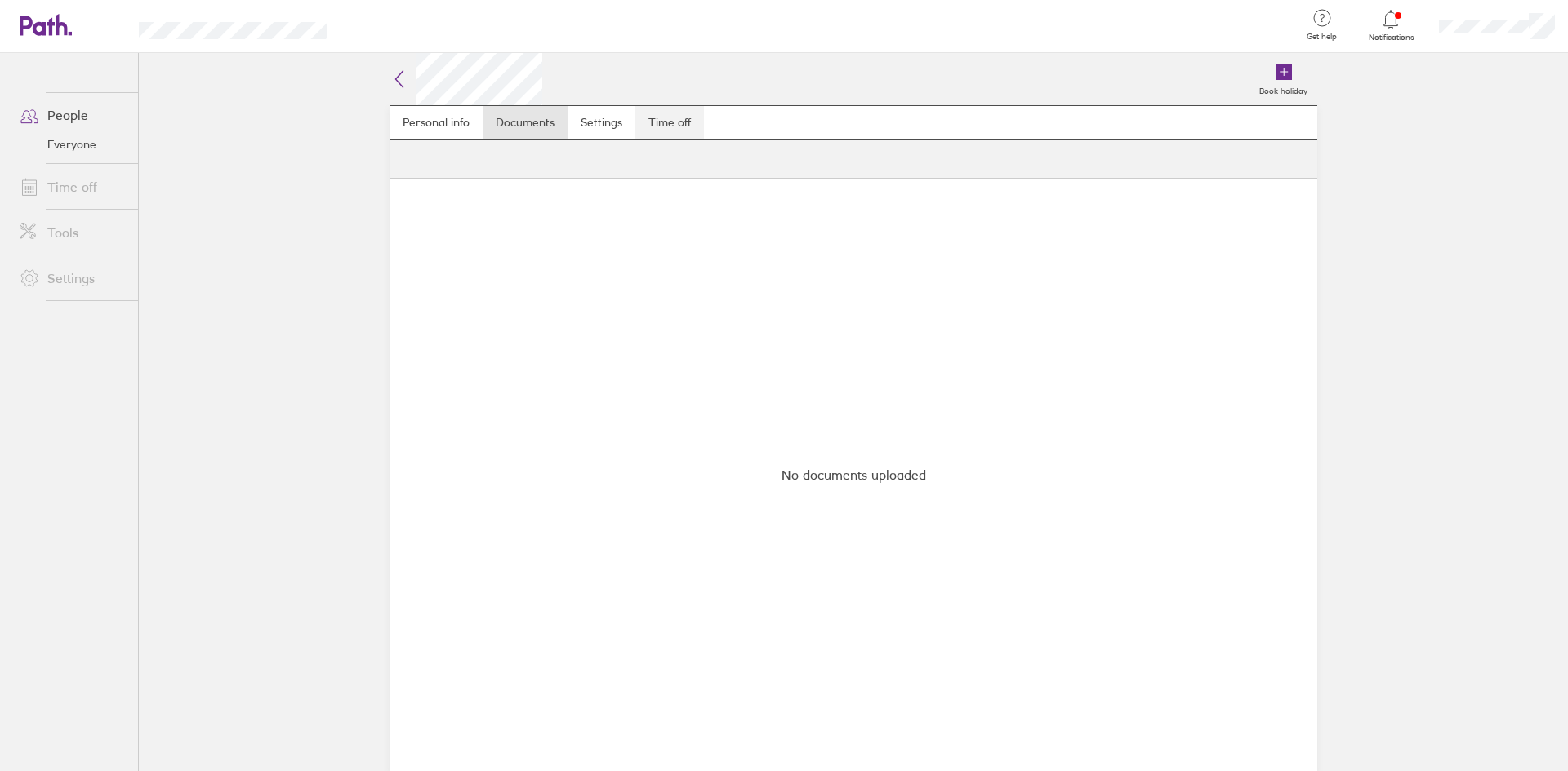
click at [663, 118] on link "Time off" at bounding box center [670, 122] width 69 height 33
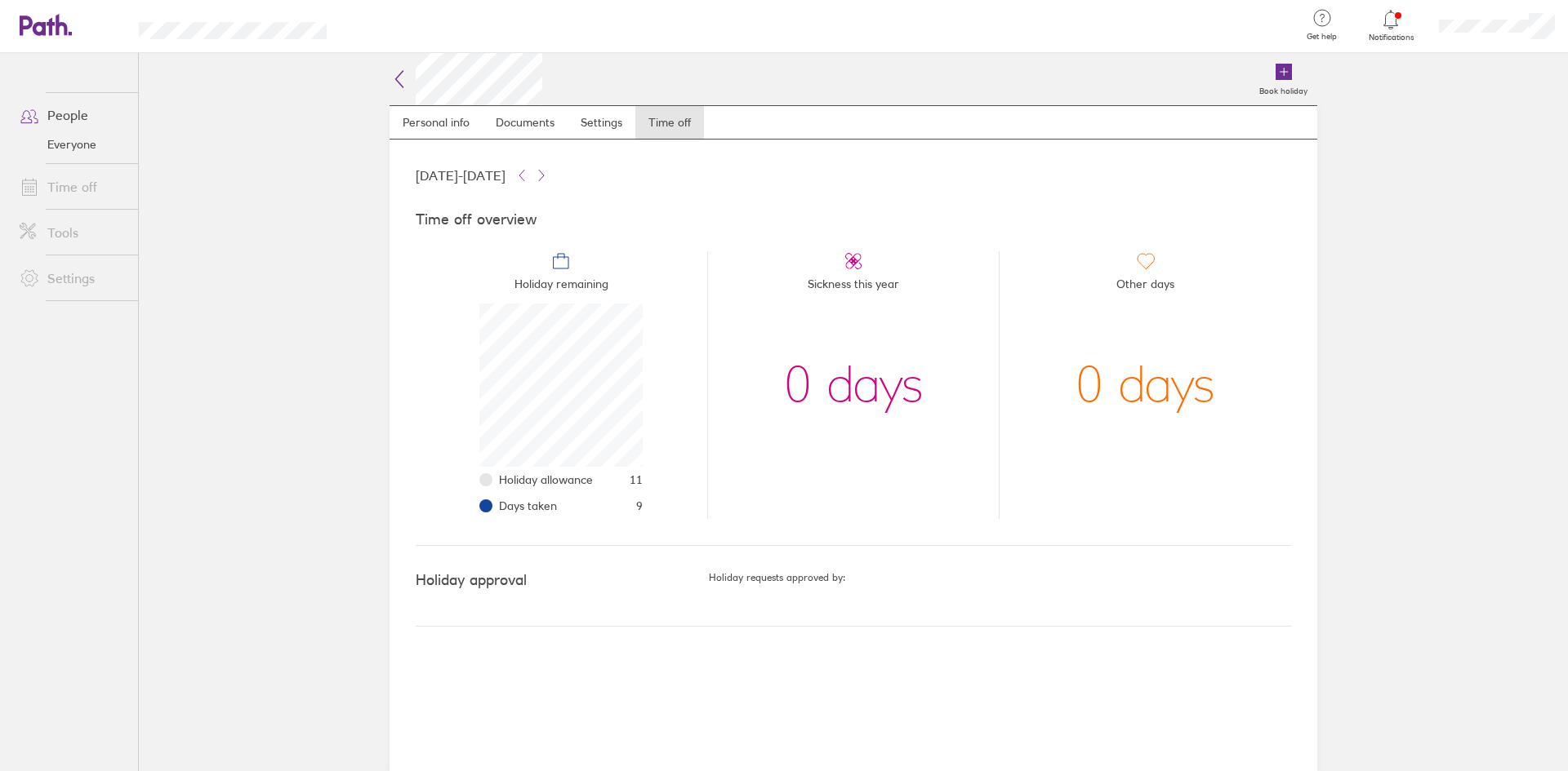
scroll to position [163, 163]
click at [56, 201] on link "Time off" at bounding box center [72, 187] width 131 height 33
